Goal: Information Seeking & Learning: Learn about a topic

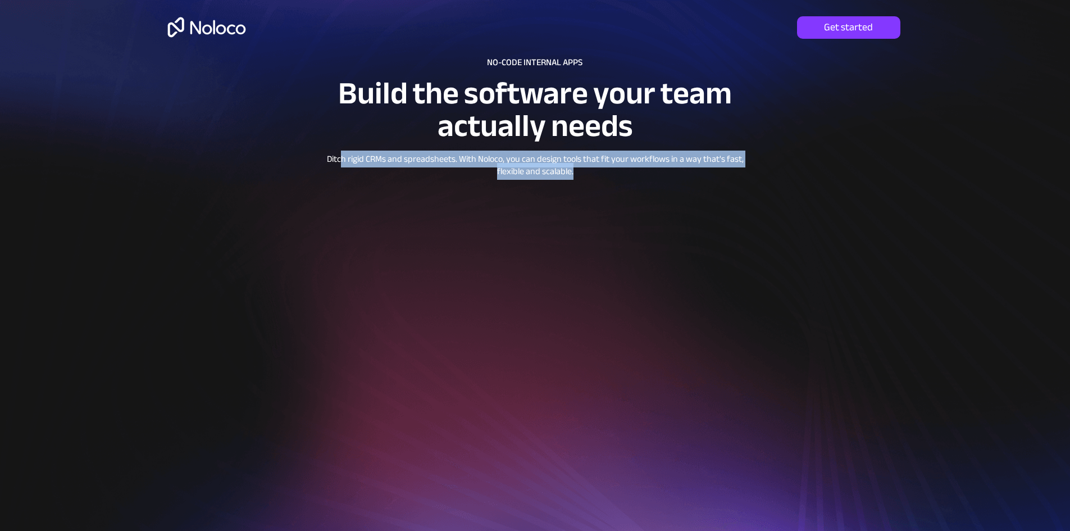
drag, startPoint x: 343, startPoint y: 159, endPoint x: 597, endPoint y: 171, distance: 254.3
click at [597, 171] on p "Ditch rigid CRMs and spreadsheets. With Noloco, you can design tools that fit y…" at bounding box center [535, 165] width 443 height 25
click at [614, 171] on p "Ditch rigid CRMs and spreadsheets. With Noloco, you can design tools that fit y…" at bounding box center [535, 165] width 443 height 25
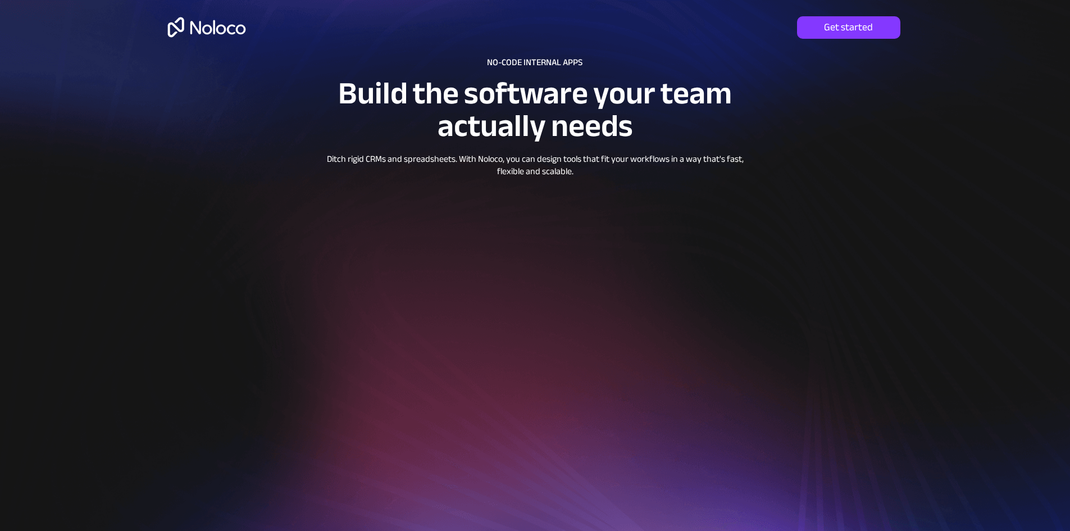
click at [198, 26] on img at bounding box center [206, 27] width 87 height 37
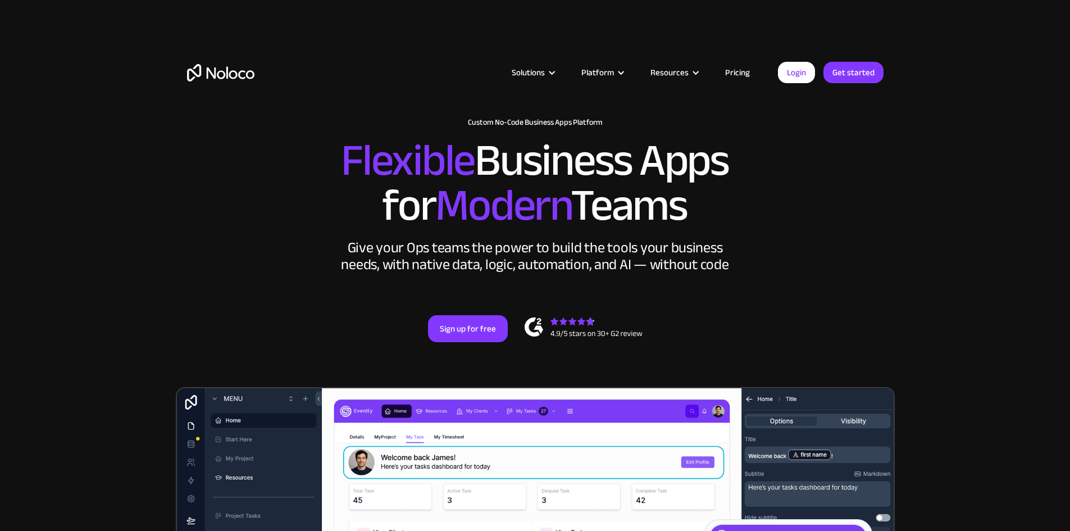
click at [740, 70] on link "Pricing" at bounding box center [737, 72] width 53 height 15
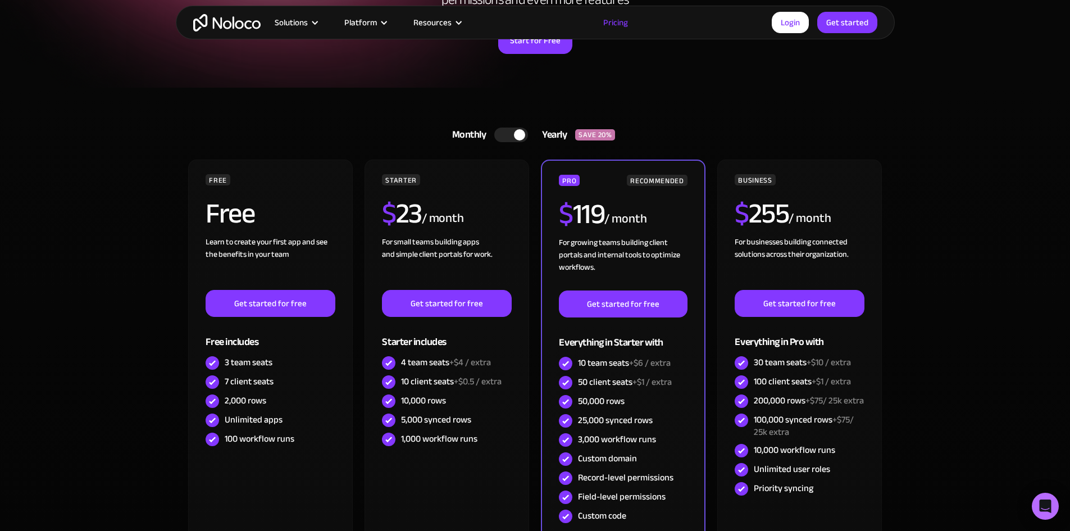
scroll to position [225, 0]
